Goal: Check status: Check status

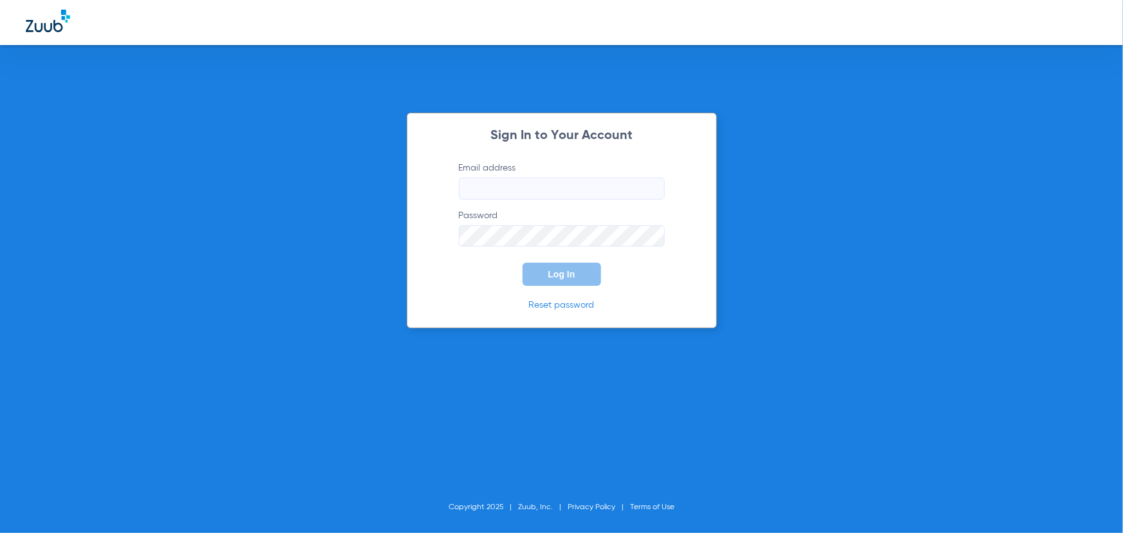
type input "[EMAIL_ADDRESS][DOMAIN_NAME]"
click at [539, 272] on button "Log In" at bounding box center [562, 274] width 79 height 23
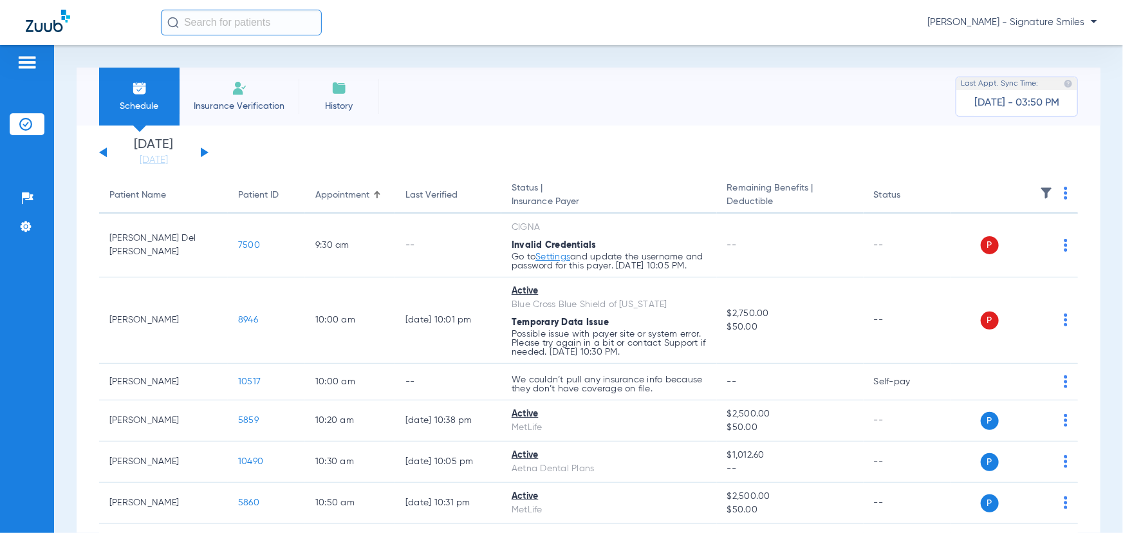
click at [200, 151] on div "[DATE] [DATE] [DATE] [DATE] [DATE] [DATE] [DATE] [DATE] [DATE] [DATE] [DATE] [D…" at bounding box center [153, 152] width 109 height 28
click at [202, 153] on button at bounding box center [205, 152] width 8 height 10
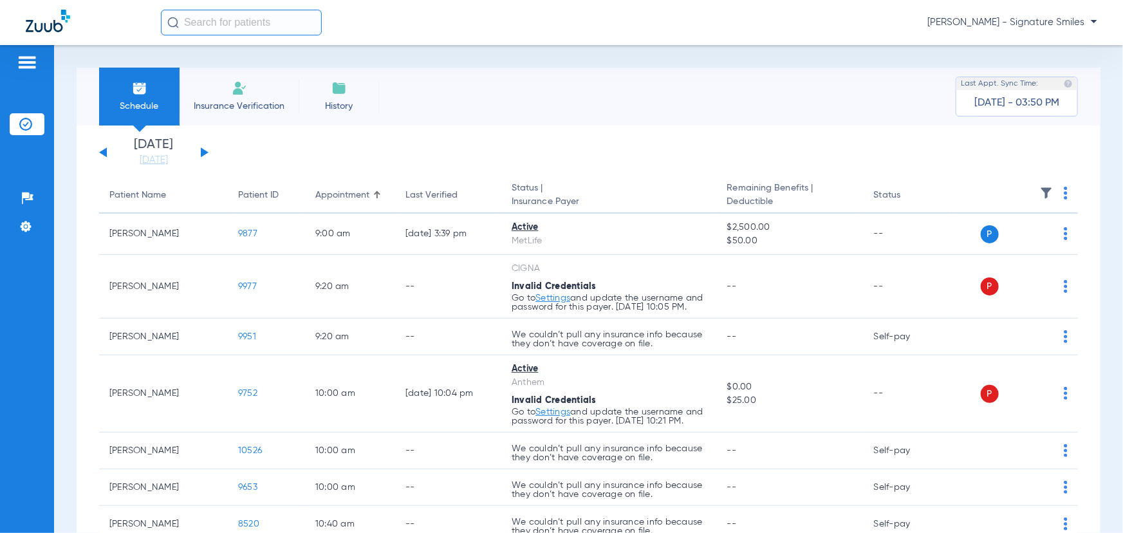
click at [202, 153] on button at bounding box center [205, 152] width 8 height 10
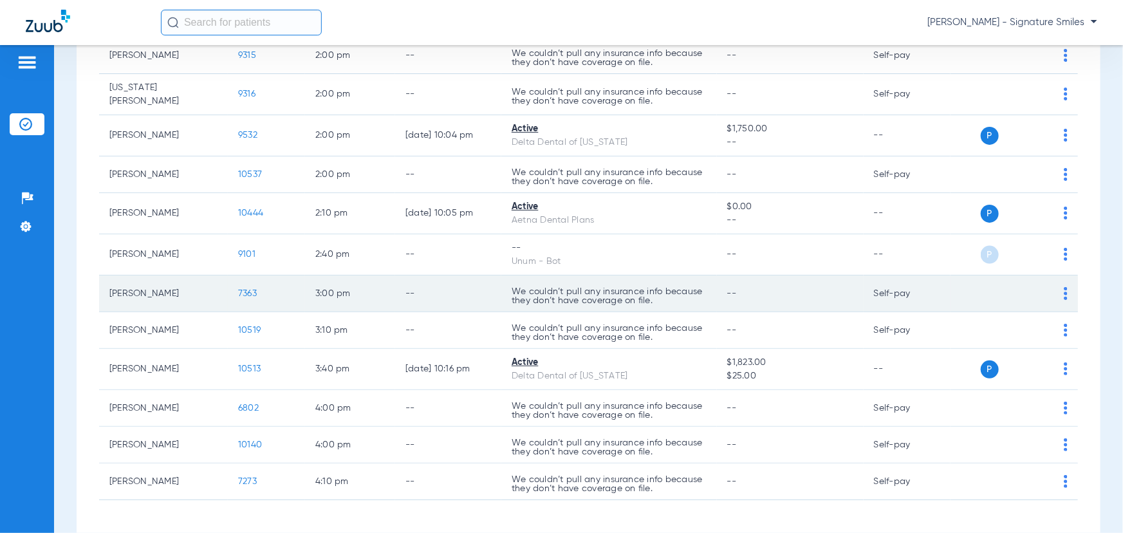
scroll to position [977, 0]
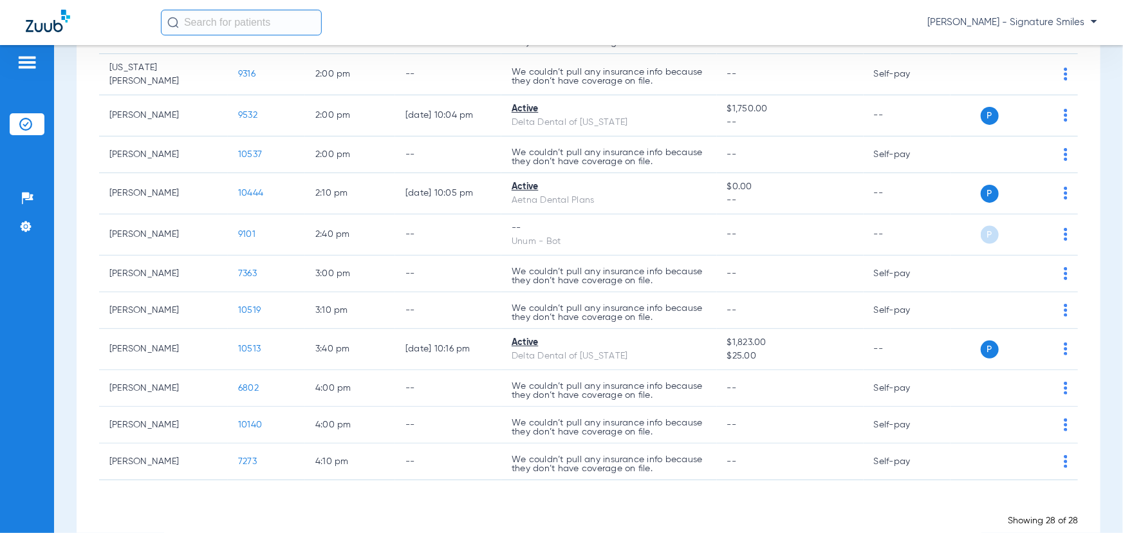
click at [1121, 33] on div "[PERSON_NAME] - Signature Smiles" at bounding box center [561, 22] width 1123 height 45
